Goal: Information Seeking & Learning: Compare options

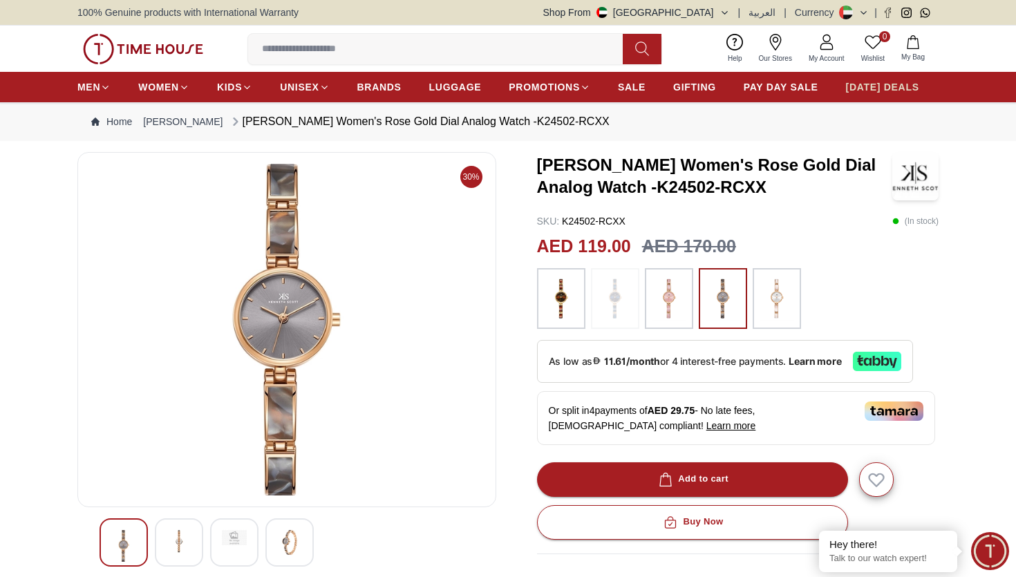
click at [846, 97] on link "[DATE] DEALS" at bounding box center [882, 87] width 73 height 25
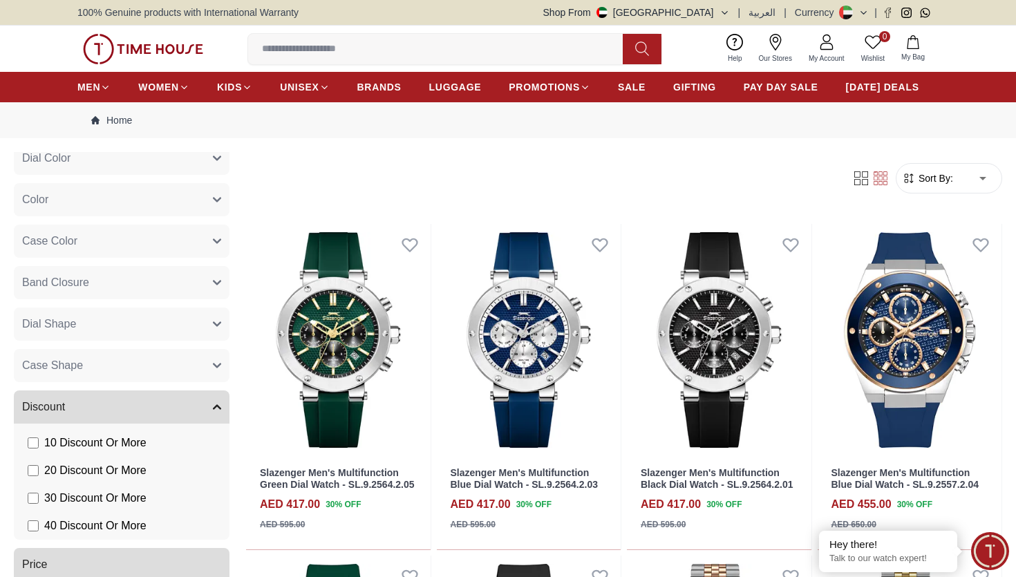
scroll to position [531, 0]
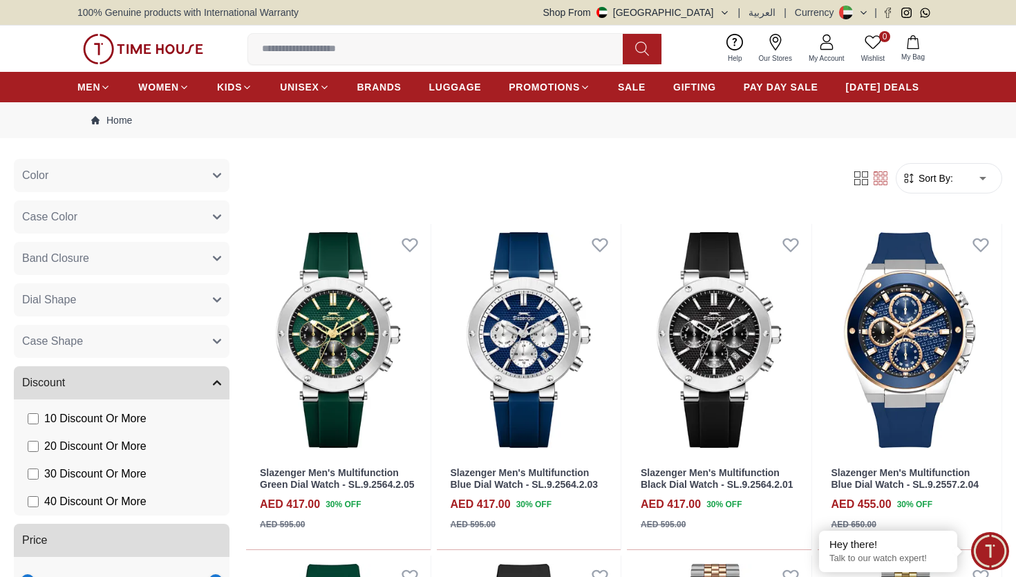
click at [23, 504] on li "40 Discount Or More" at bounding box center [124, 502] width 210 height 28
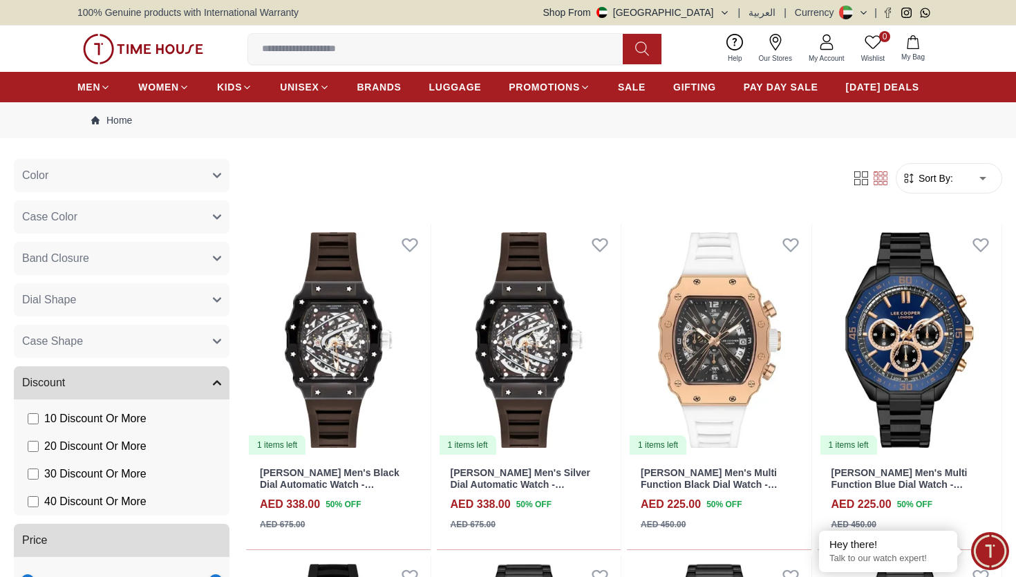
scroll to position [503, 0]
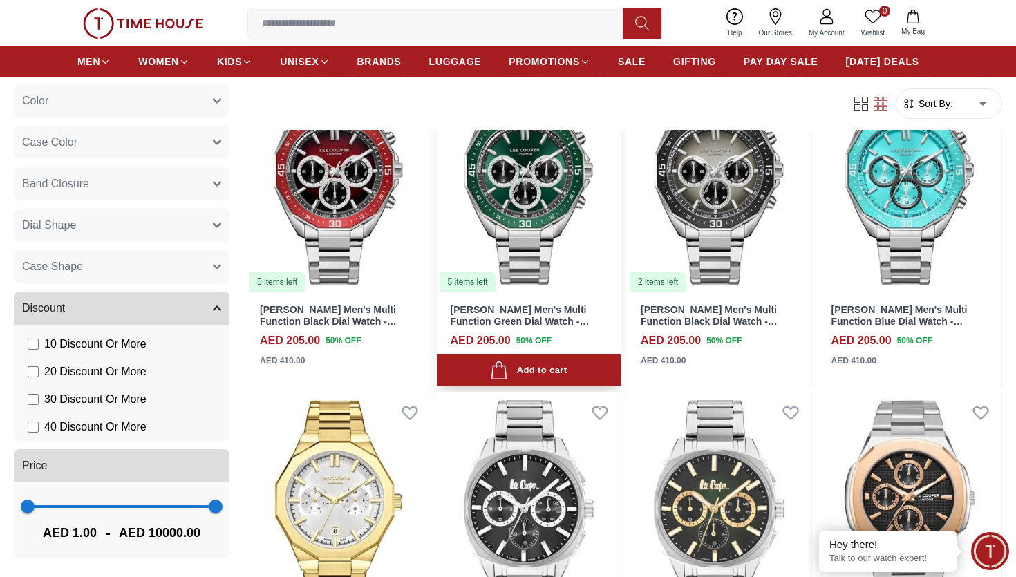
scroll to position [1152, 0]
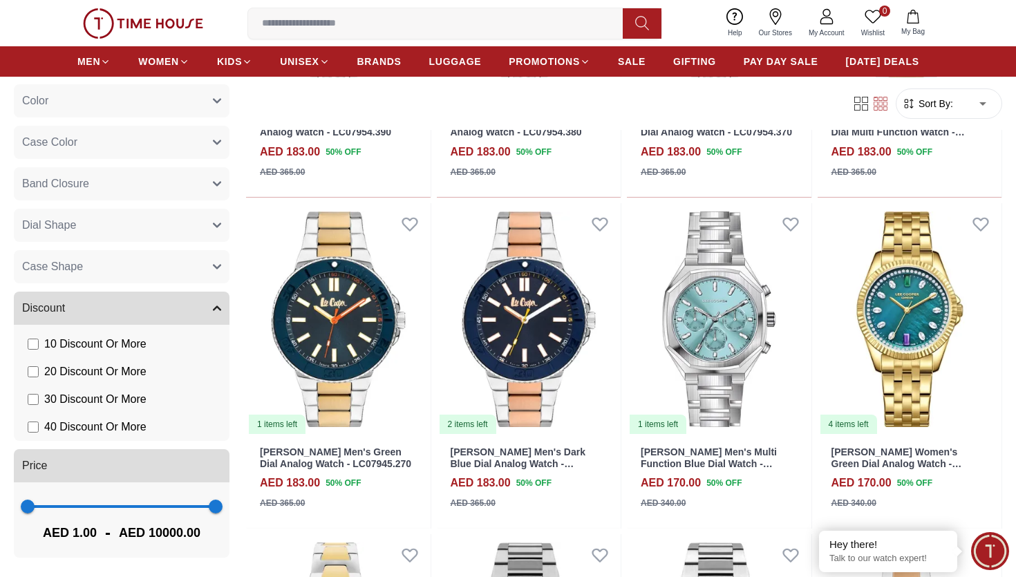
scroll to position [2674, 0]
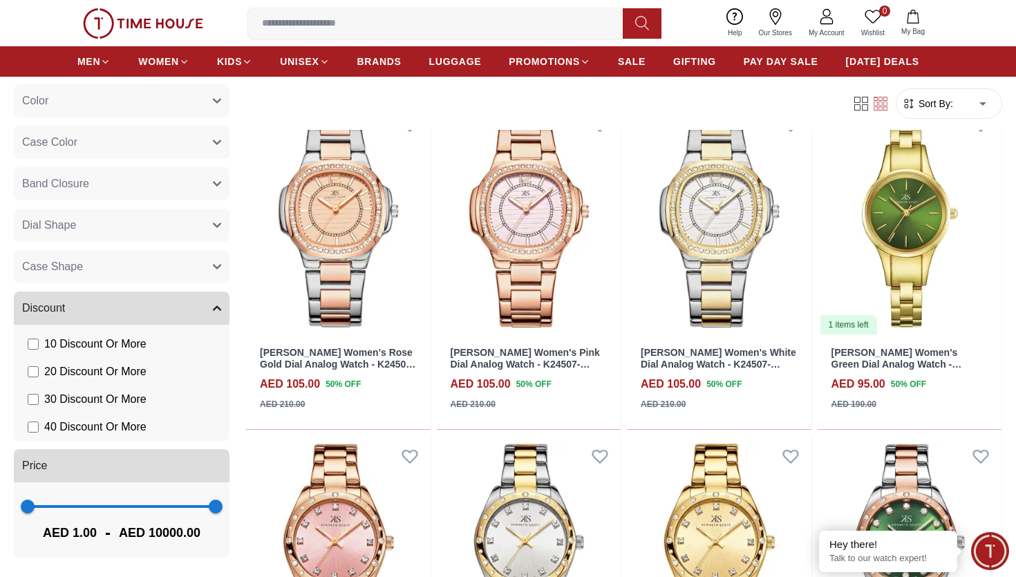
scroll to position [4435, 0]
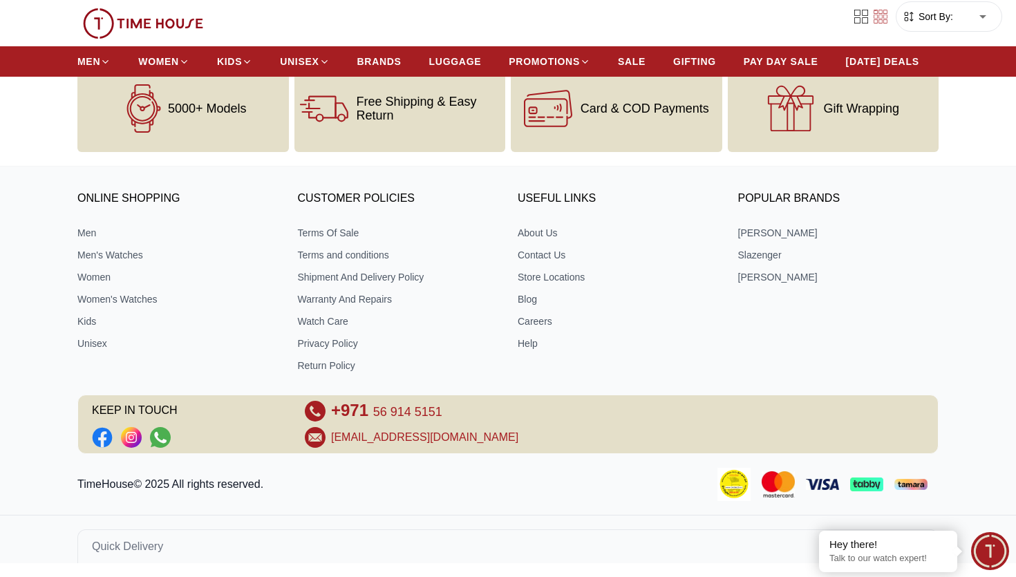
scroll to position [592, 0]
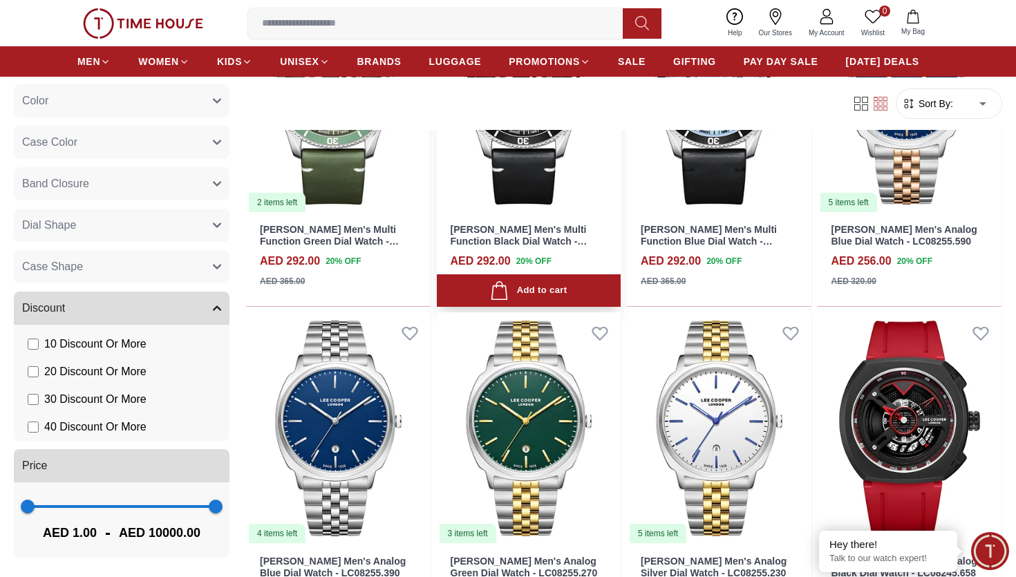
scroll to position [4219, 0]
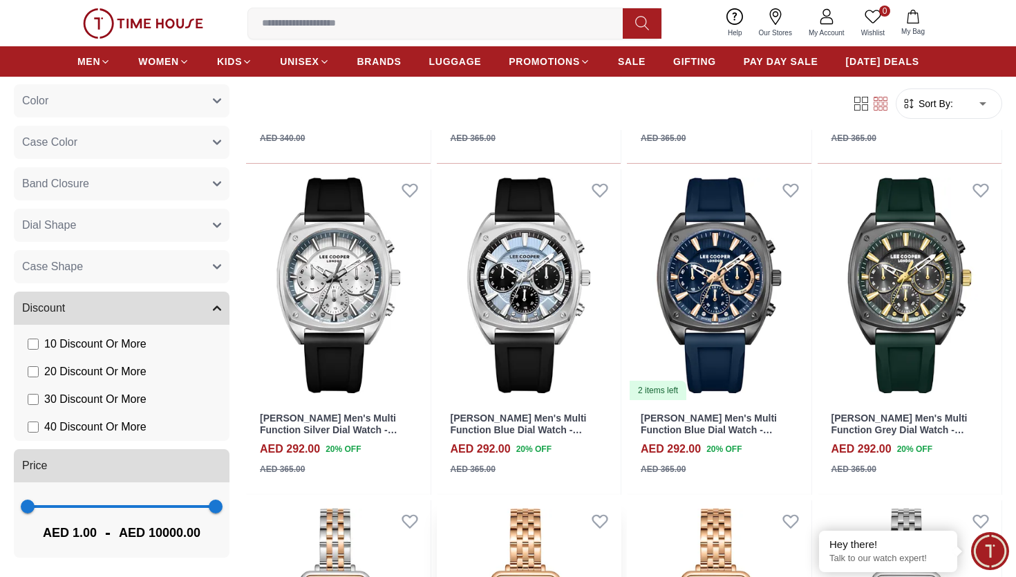
scroll to position [5356, 0]
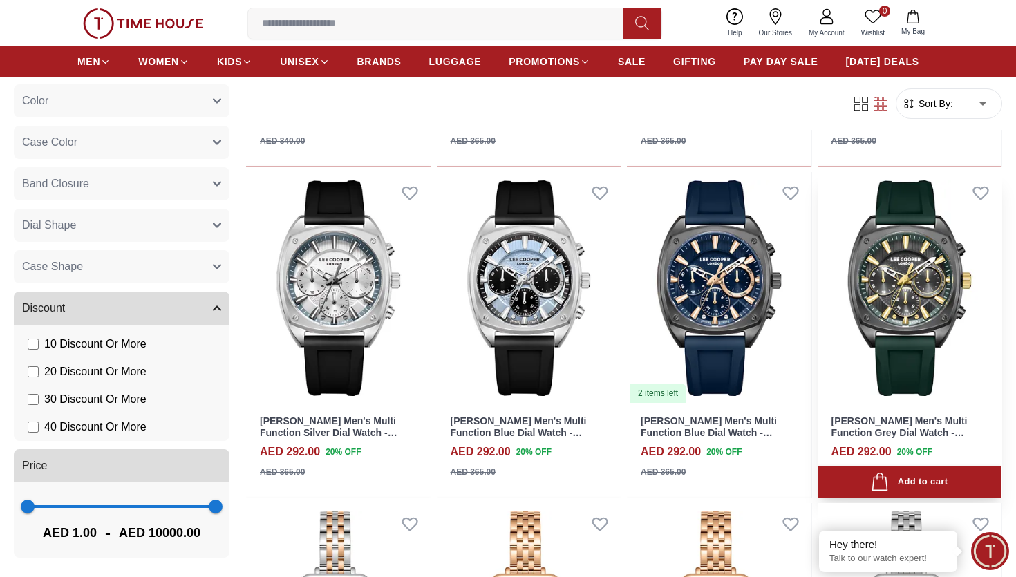
click at [891, 440] on div "[PERSON_NAME] Men's Multi Function Grey Dial Watch - LC08237.065 AED 292.00 20 …" at bounding box center [910, 451] width 185 height 94
click at [900, 428] on link "[PERSON_NAME] Men's Multi Function Grey Dial Watch - LC08237.065" at bounding box center [899, 432] width 136 height 35
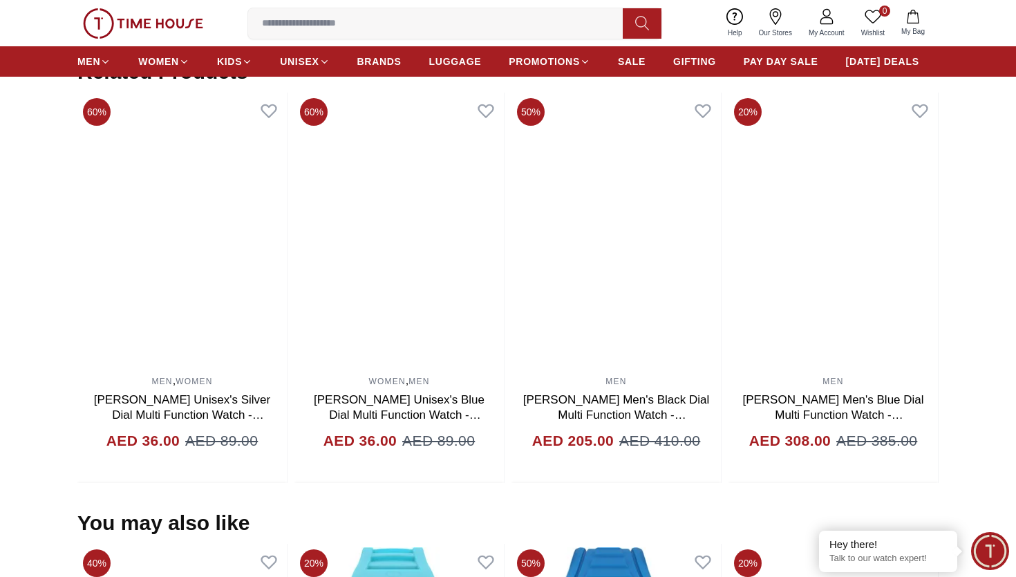
scroll to position [907, 0]
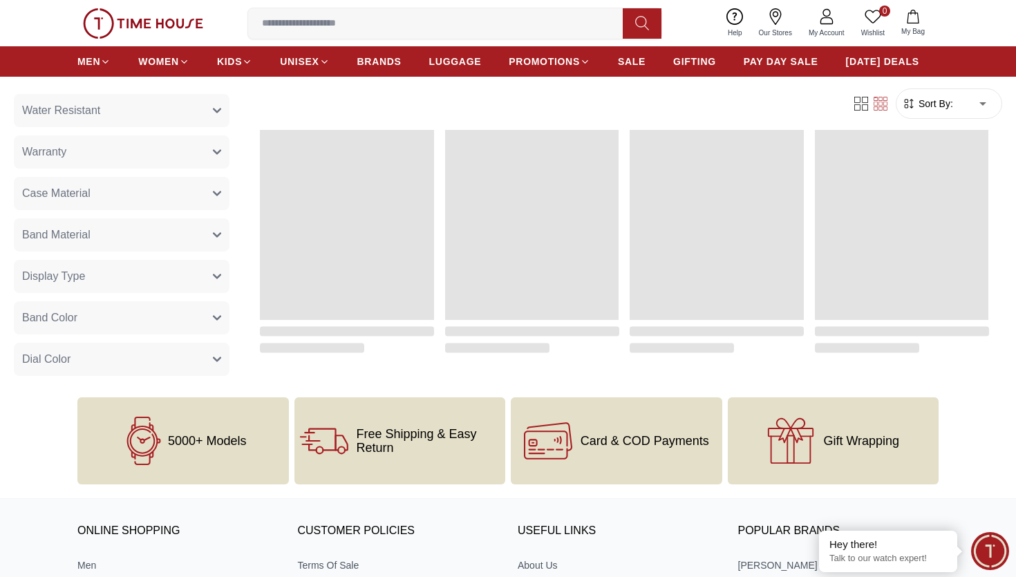
scroll to position [1240, 0]
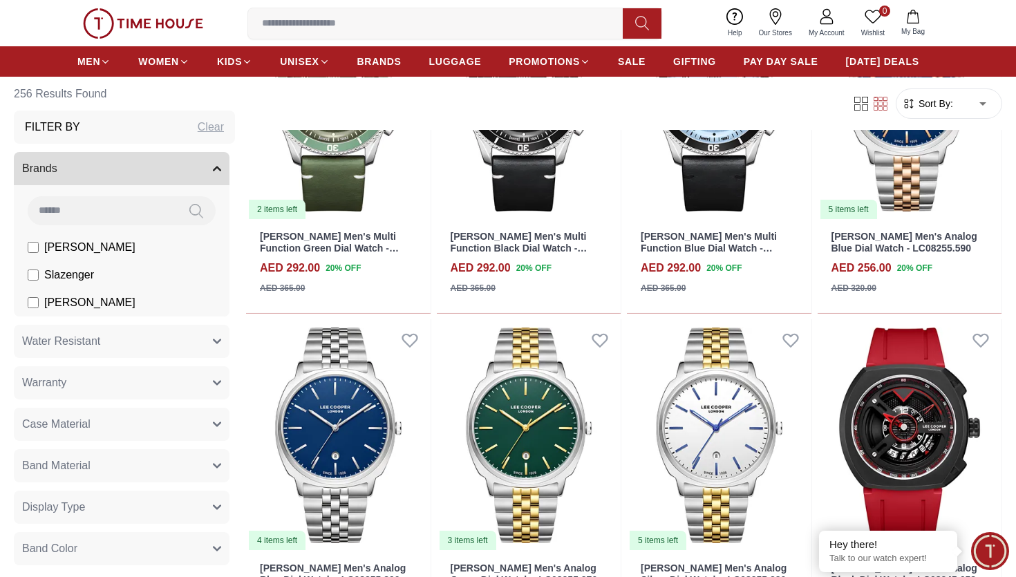
scroll to position [4217, 0]
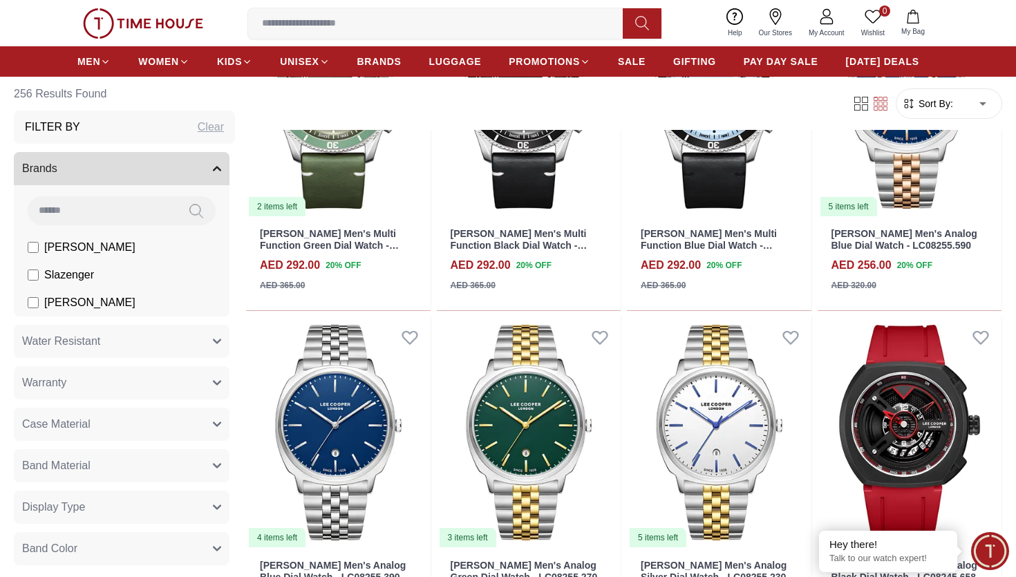
scroll to position [592, 0]
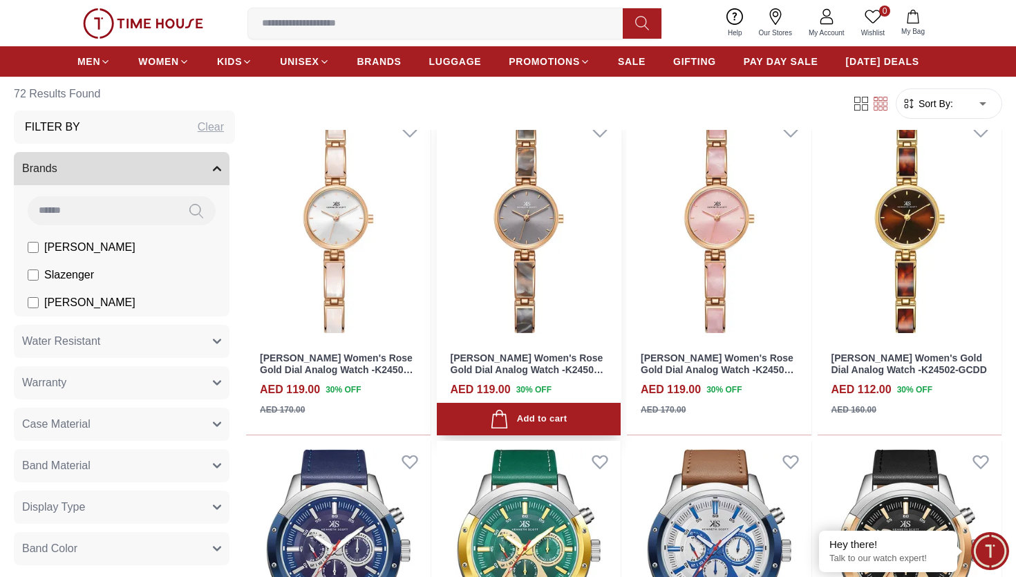
scroll to position [121, 0]
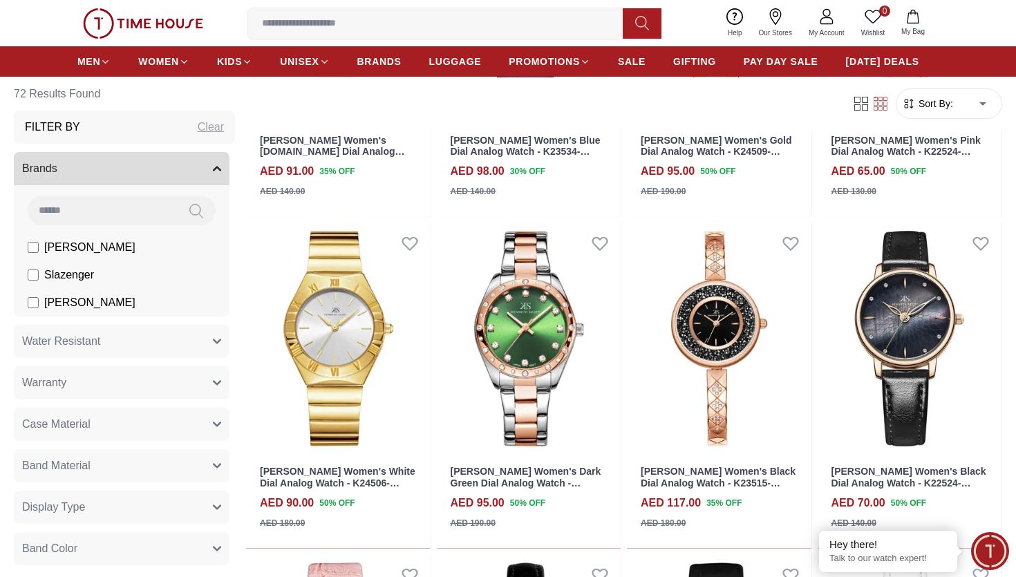
scroll to position [2671, 0]
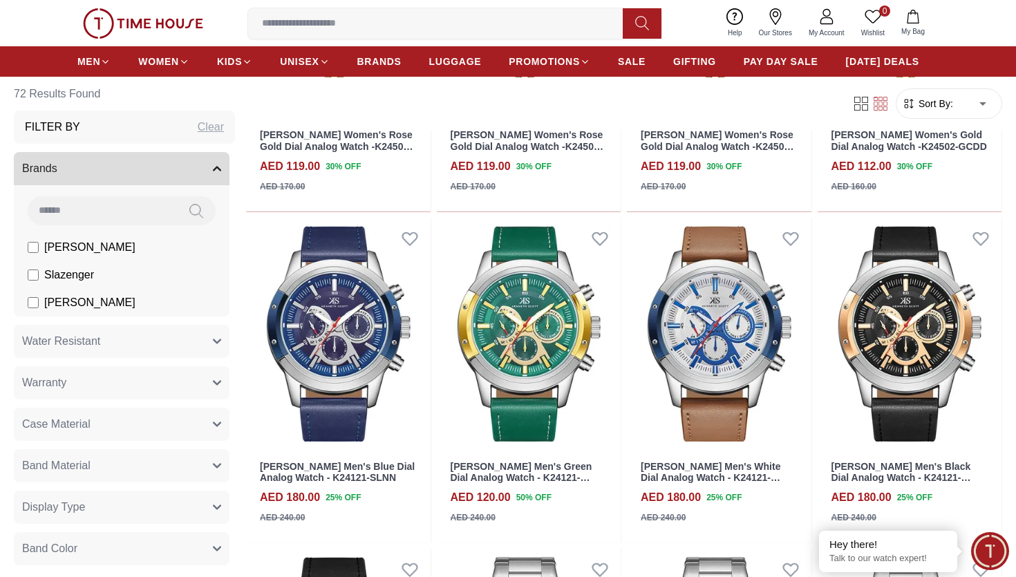
scroll to position [348, 0]
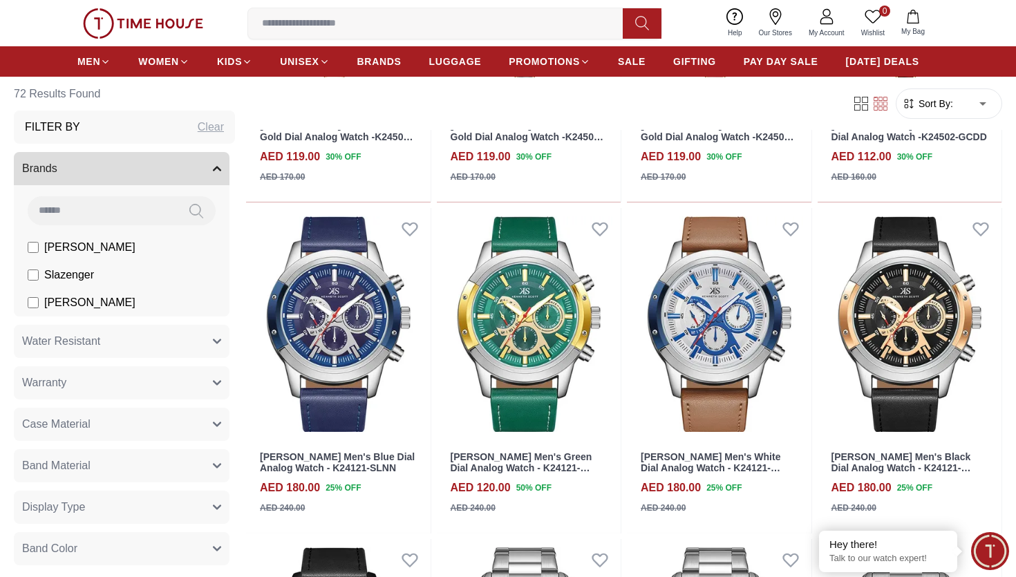
click at [458, 23] on input at bounding box center [441, 24] width 386 height 28
